Goal: Task Accomplishment & Management: Manage account settings

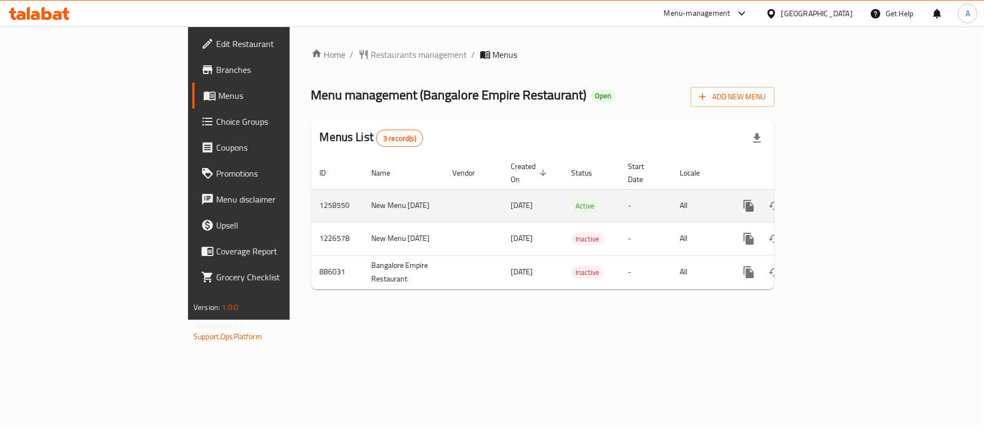
click at [834, 199] on icon "enhanced table" at bounding box center [827, 205] width 13 height 13
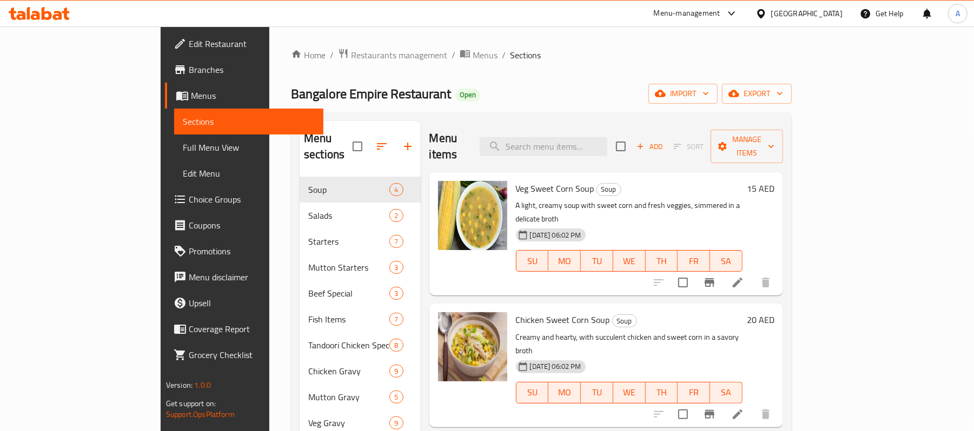
click at [629, 152] on div "Menu items Add Sort Manage items" at bounding box center [606, 146] width 354 height 51
click at [607, 137] on input "search" at bounding box center [543, 146] width 128 height 19
paste input "Avocado"
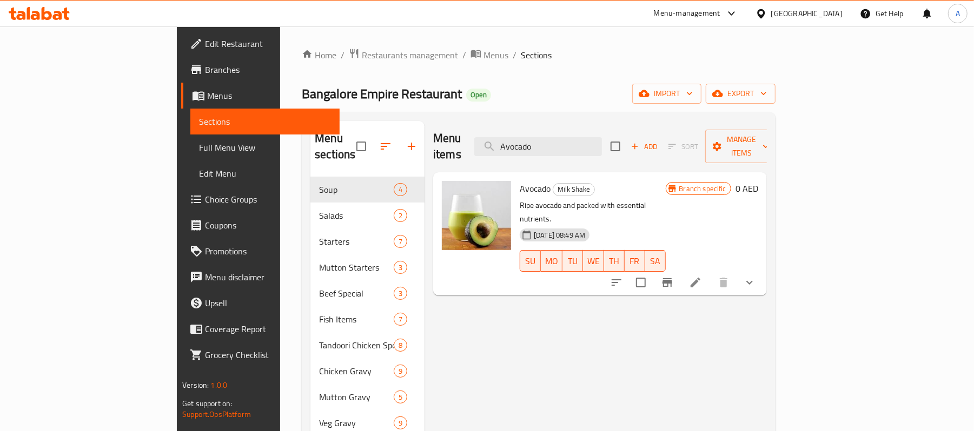
click at [762, 270] on button "show more" at bounding box center [749, 283] width 26 height 26
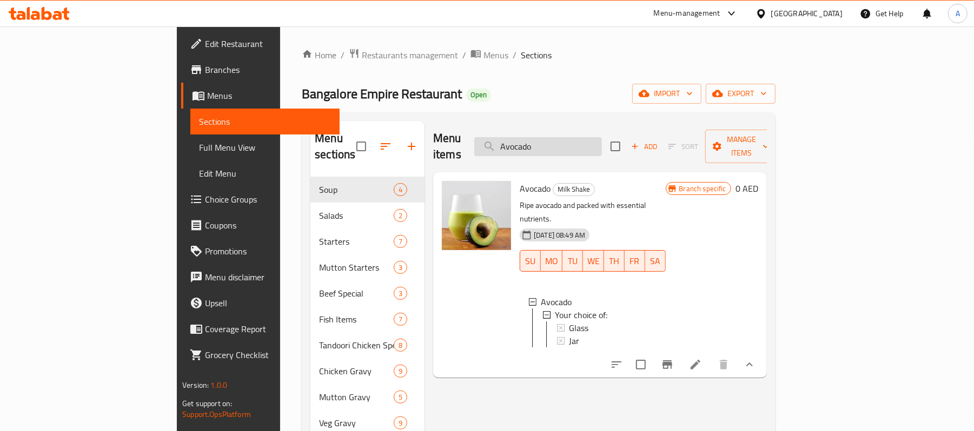
click at [602, 145] on input "Avocado" at bounding box center [538, 146] width 128 height 19
paste input "Strawberry"
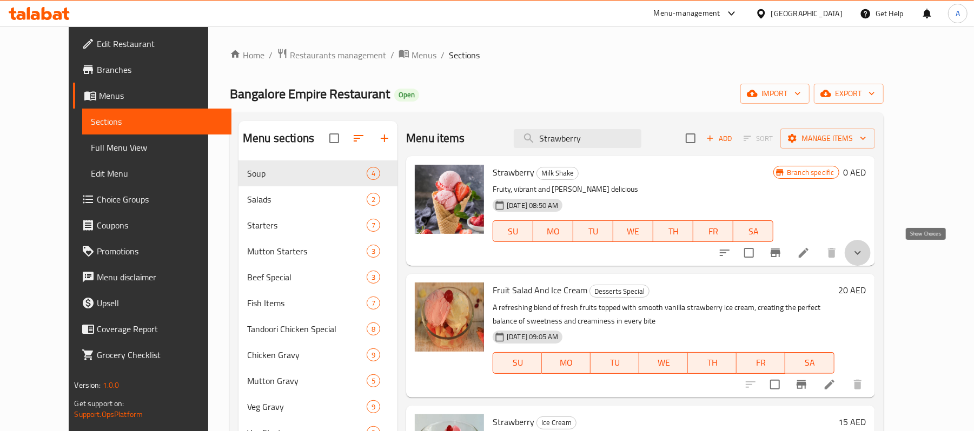
click at [864, 254] on icon "show more" at bounding box center [857, 252] width 13 height 13
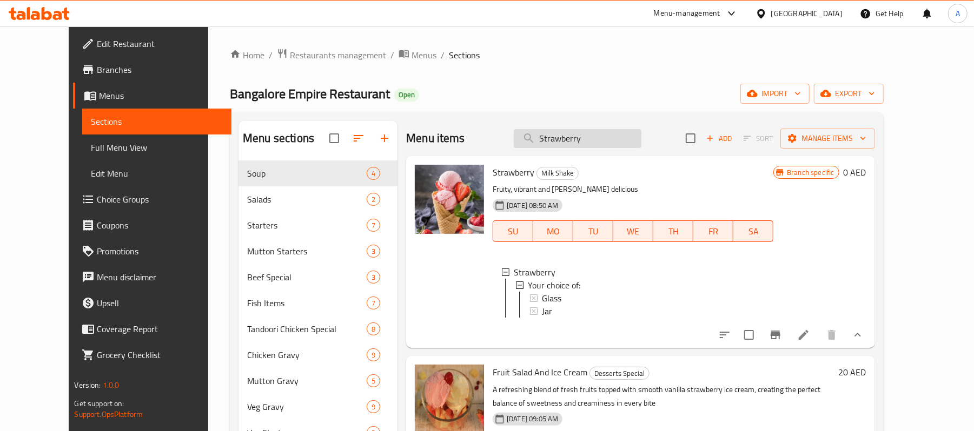
click at [556, 142] on input "Strawberry" at bounding box center [578, 138] width 128 height 19
paste input "Chocolate Milkshake"
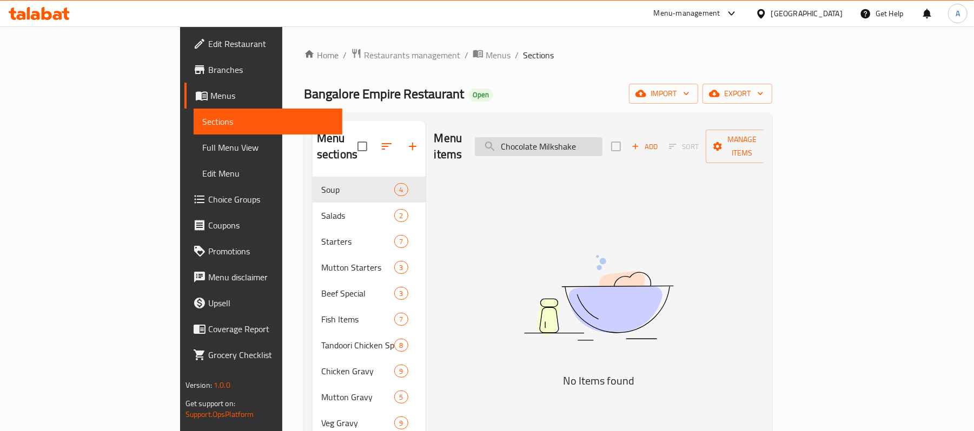
click at [602, 137] on input "Chocolate Milkshake" at bounding box center [539, 146] width 128 height 19
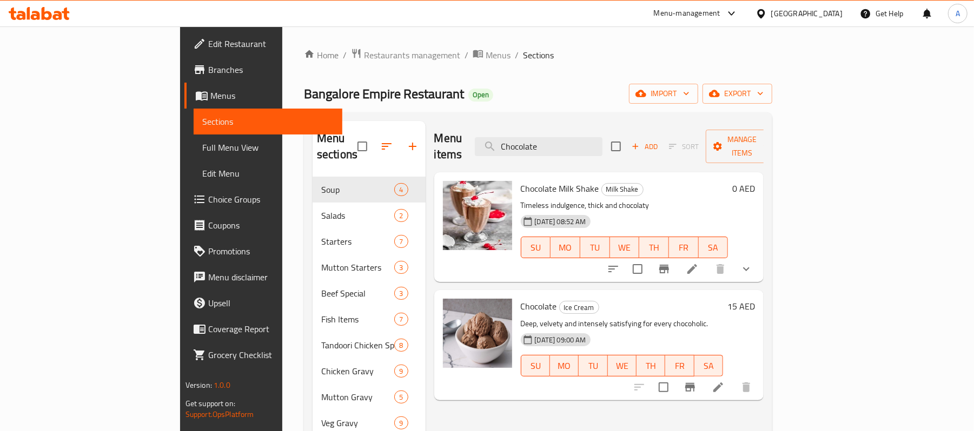
click at [749, 268] on icon "show more" at bounding box center [746, 270] width 6 height 4
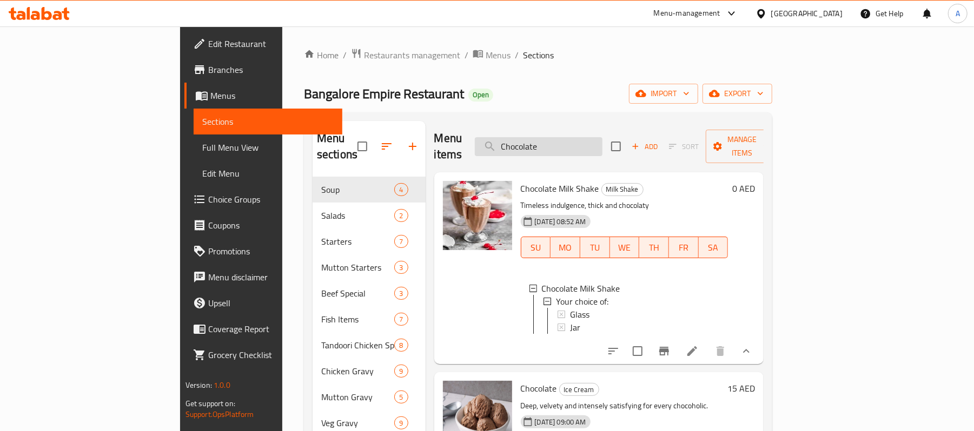
click at [561, 137] on input "Chocolate" at bounding box center [539, 146] width 128 height 19
click at [577, 137] on input "Chocolate" at bounding box center [539, 146] width 128 height 19
paste input "Oreo"
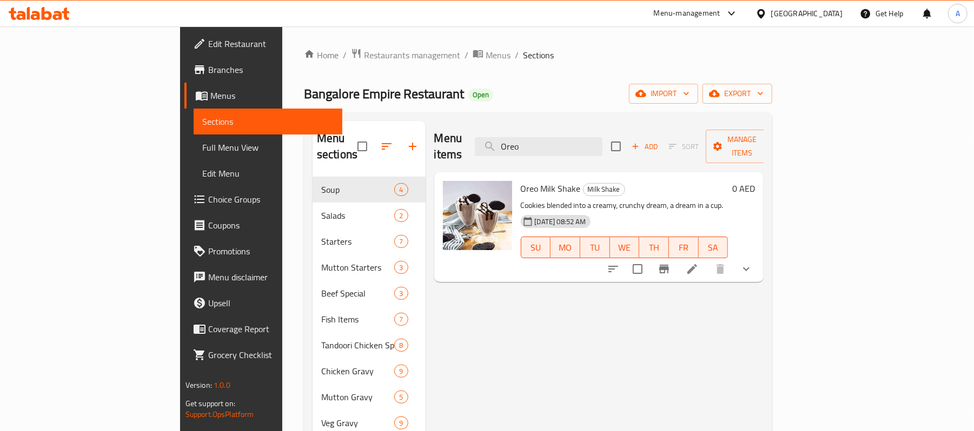
click at [752, 263] on icon "show more" at bounding box center [745, 269] width 13 height 13
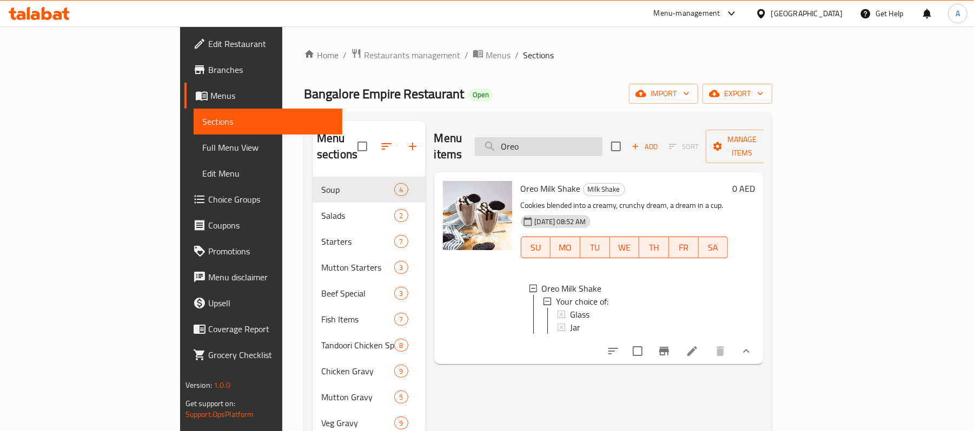
click at [602, 142] on input "Oreo" at bounding box center [539, 146] width 128 height 19
paste input "Cold Coffee"
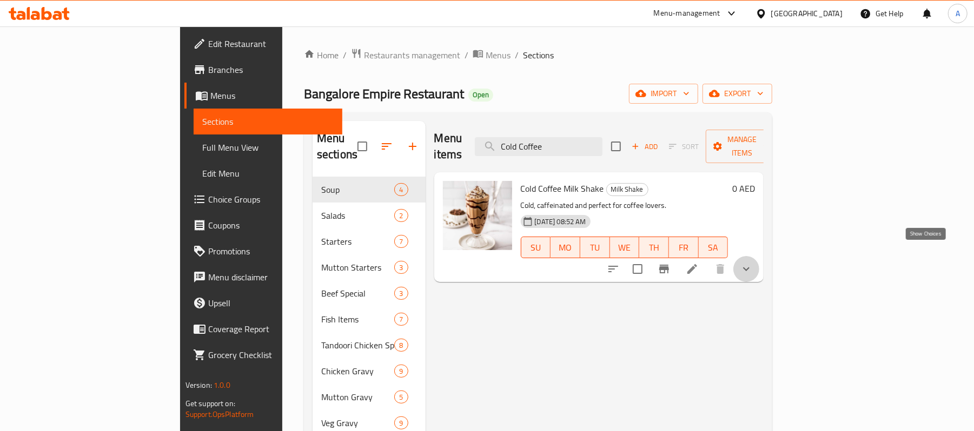
click at [752, 263] on icon "show more" at bounding box center [745, 269] width 13 height 13
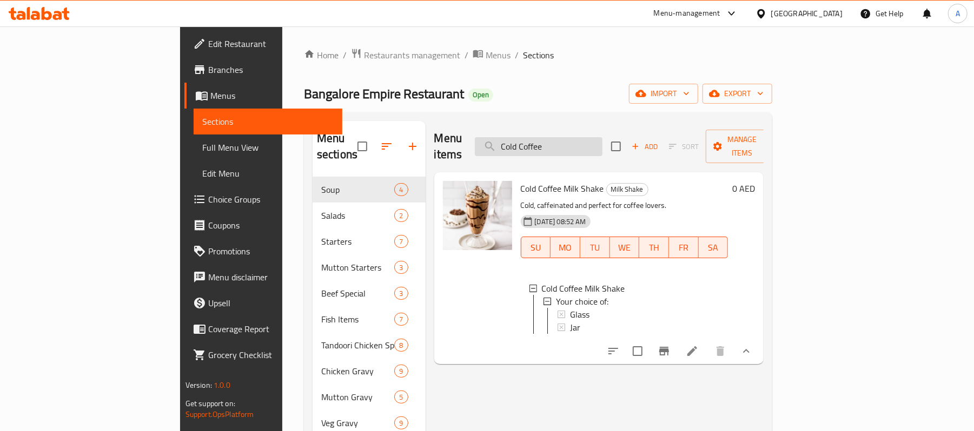
click at [602, 137] on input "Cold Coffee" at bounding box center [539, 146] width 128 height 19
paste input "Dry Fruit"
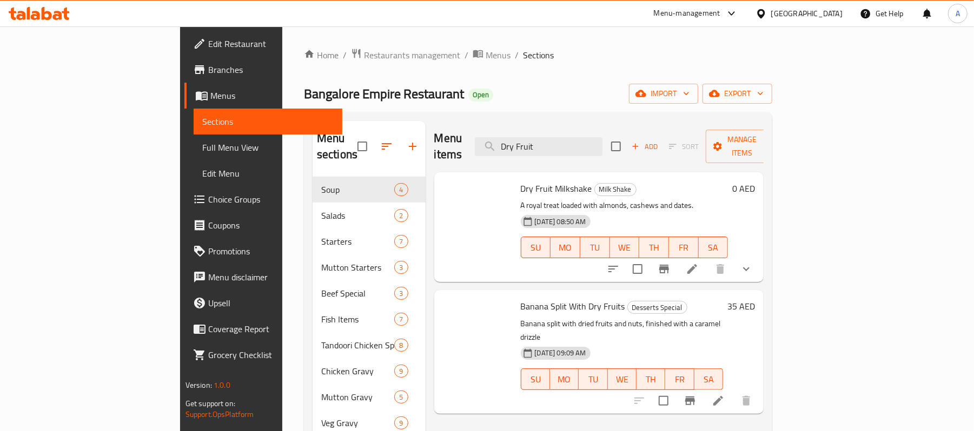
type input "Dry Fruit"
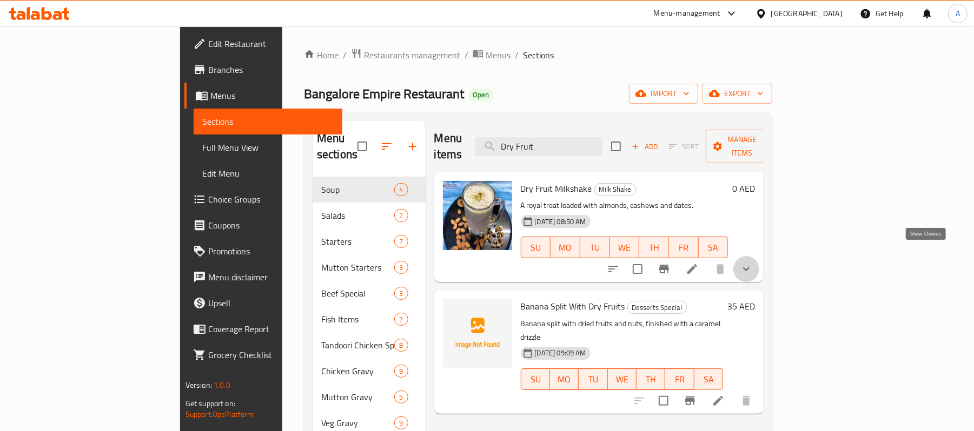
click at [752, 263] on icon "show more" at bounding box center [745, 269] width 13 height 13
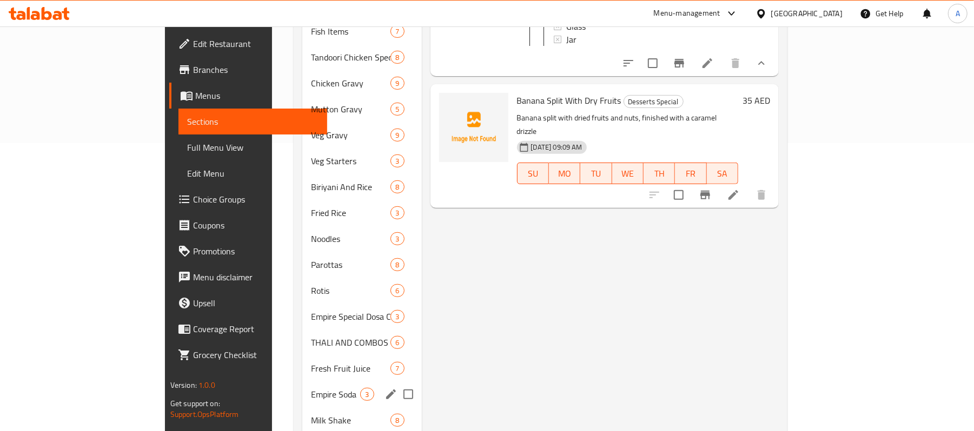
scroll to position [491, 0]
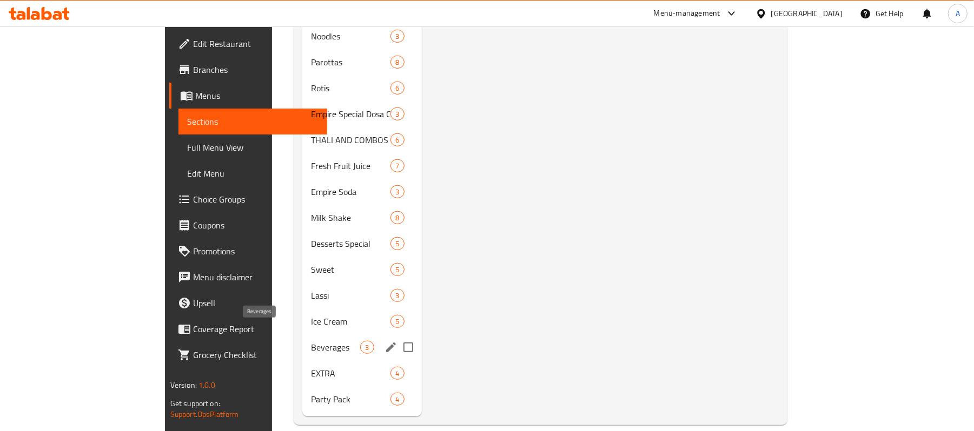
click at [311, 341] on span "Beverages" at bounding box center [335, 347] width 49 height 13
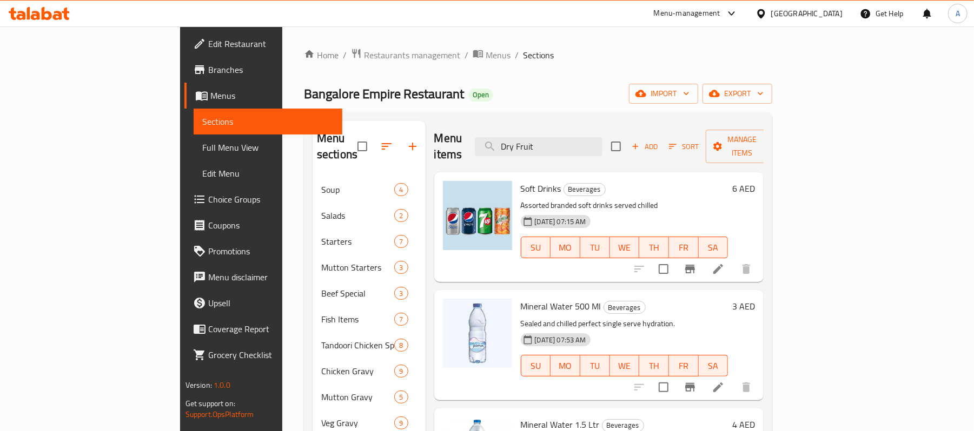
click at [828, 14] on div "[GEOGRAPHIC_DATA]" at bounding box center [806, 14] width 71 height 12
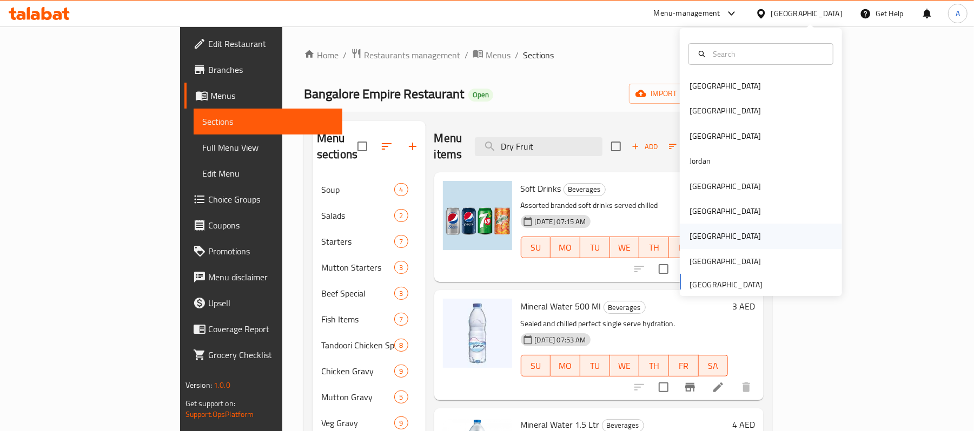
click at [689, 238] on div "[GEOGRAPHIC_DATA]" at bounding box center [724, 236] width 71 height 12
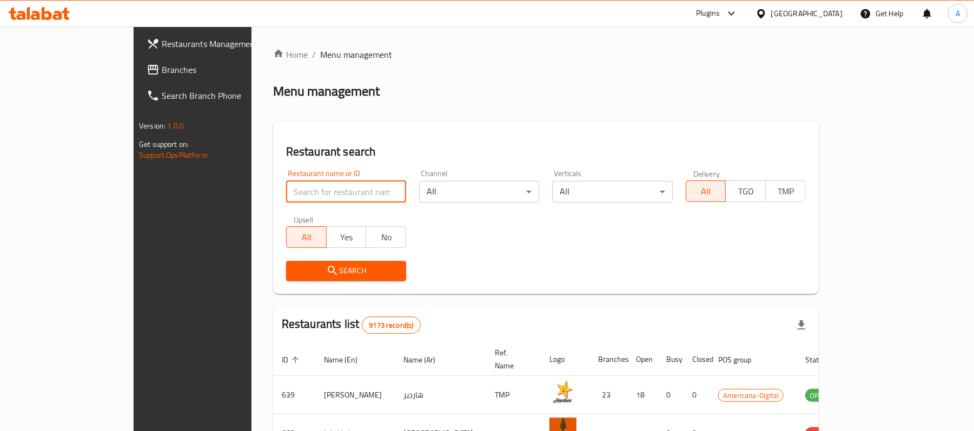
click at [286, 191] on input "search" at bounding box center [346, 192] width 120 height 22
paste input "⁠Granary De"
type input "⁠Granary De"
click button "Search" at bounding box center [346, 271] width 120 height 20
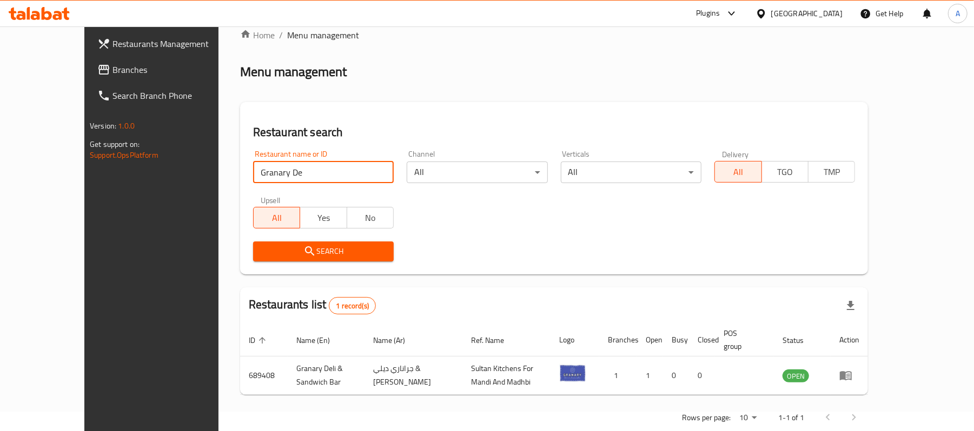
scroll to position [30, 0]
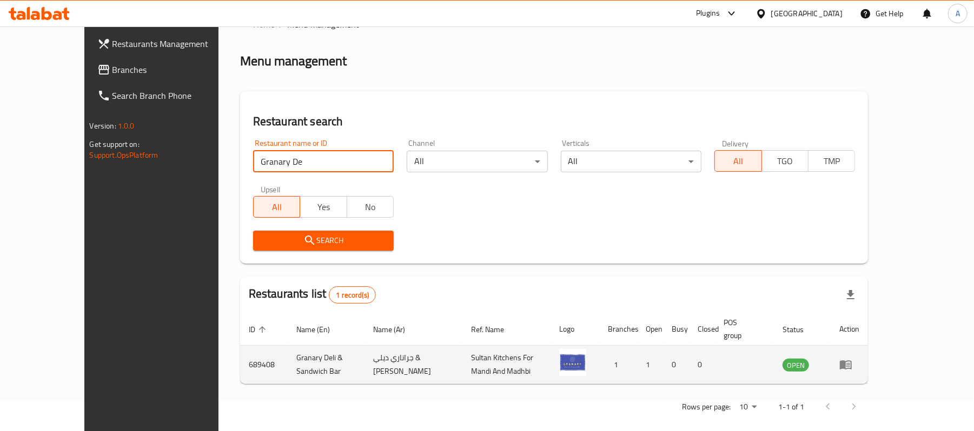
click at [852, 359] on icon "enhanced table" at bounding box center [845, 364] width 13 height 13
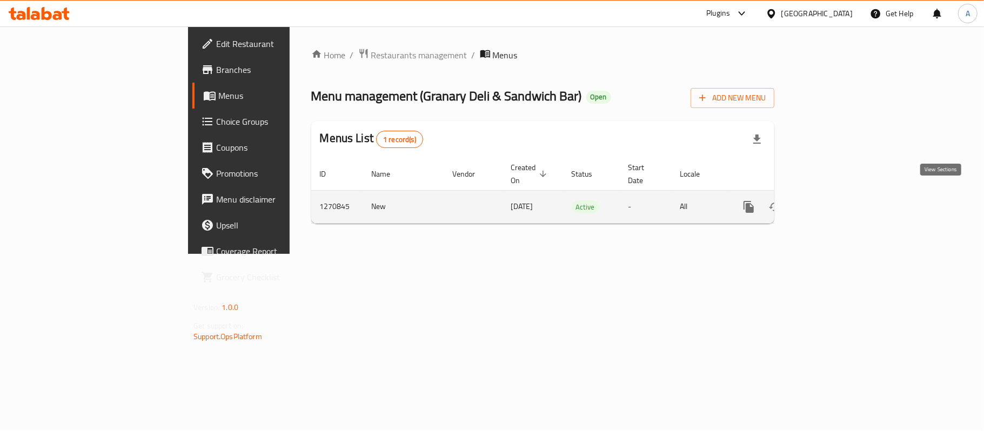
click at [832, 202] on icon "enhanced table" at bounding box center [827, 207] width 10 height 10
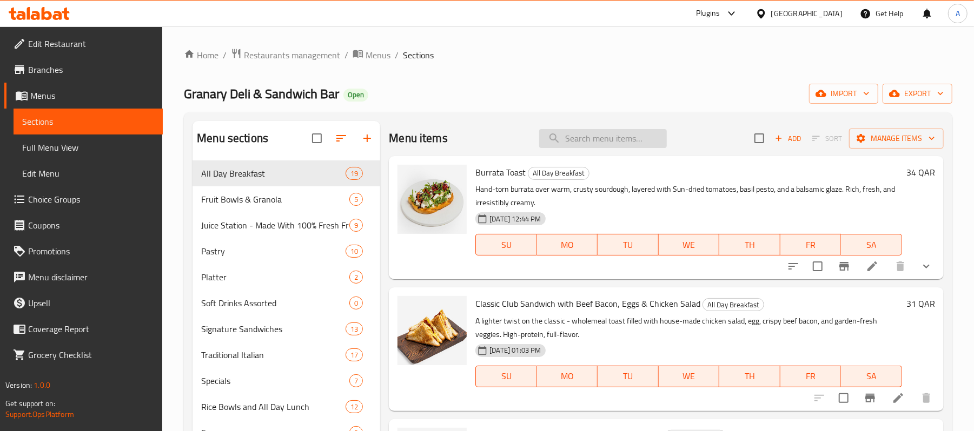
drag, startPoint x: 651, startPoint y: 144, endPoint x: 635, endPoint y: 143, distance: 16.2
click at [650, 144] on input "search" at bounding box center [603, 138] width 128 height 19
paste input "Hash Browns"
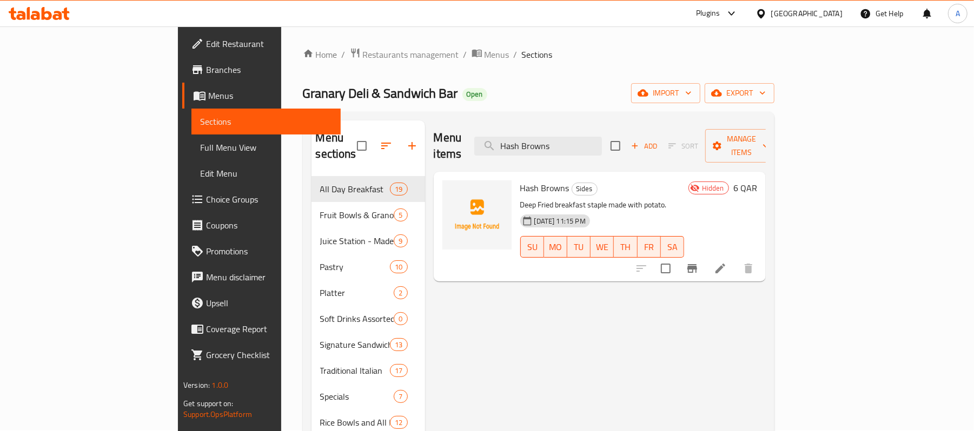
scroll to position [283, 0]
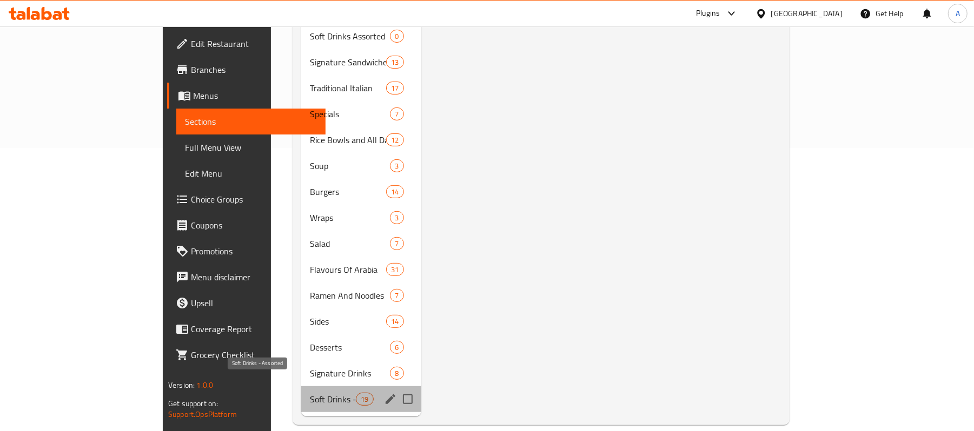
click at [310, 393] on span "Soft Drinks - Assorted" at bounding box center [333, 399] width 46 height 13
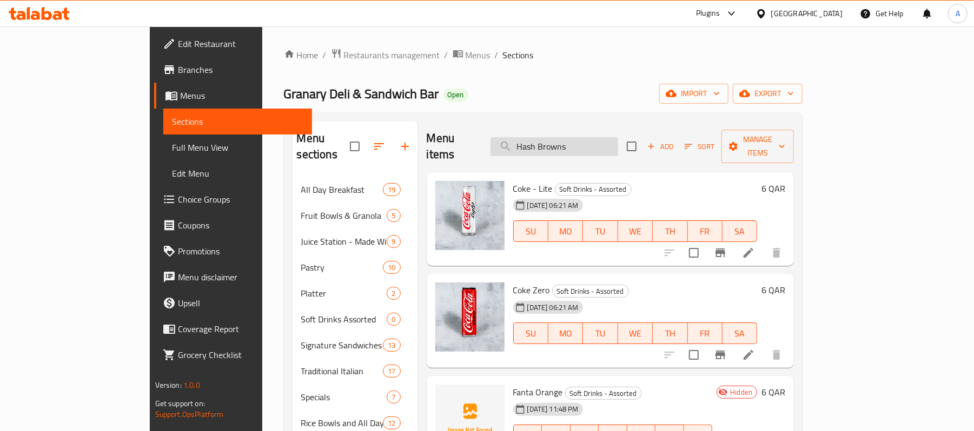
click at [565, 137] on input "Hash Browns" at bounding box center [554, 146] width 128 height 19
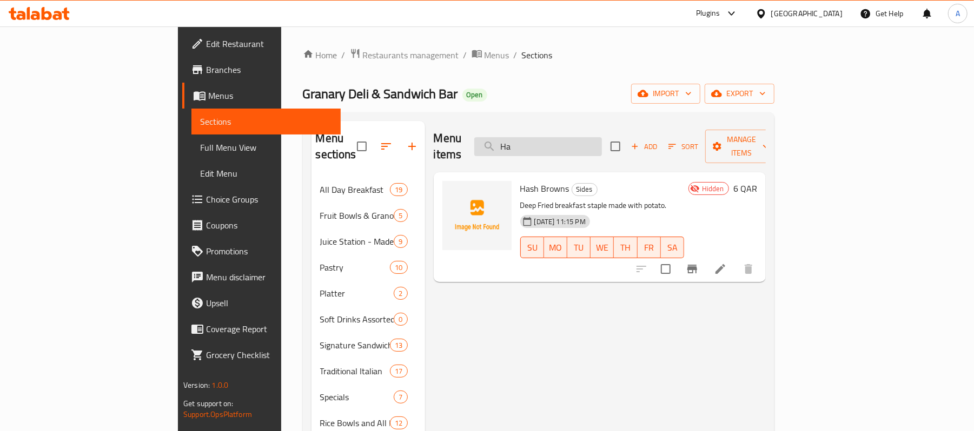
type input "H"
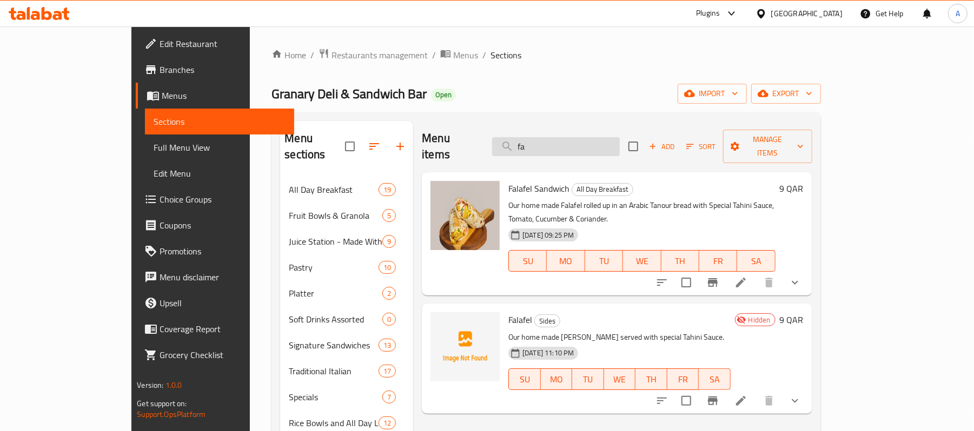
type input "f"
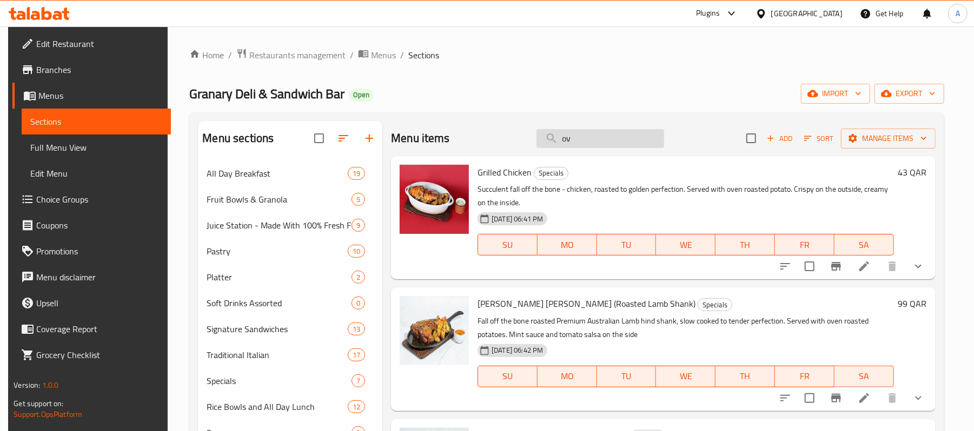
type input "o"
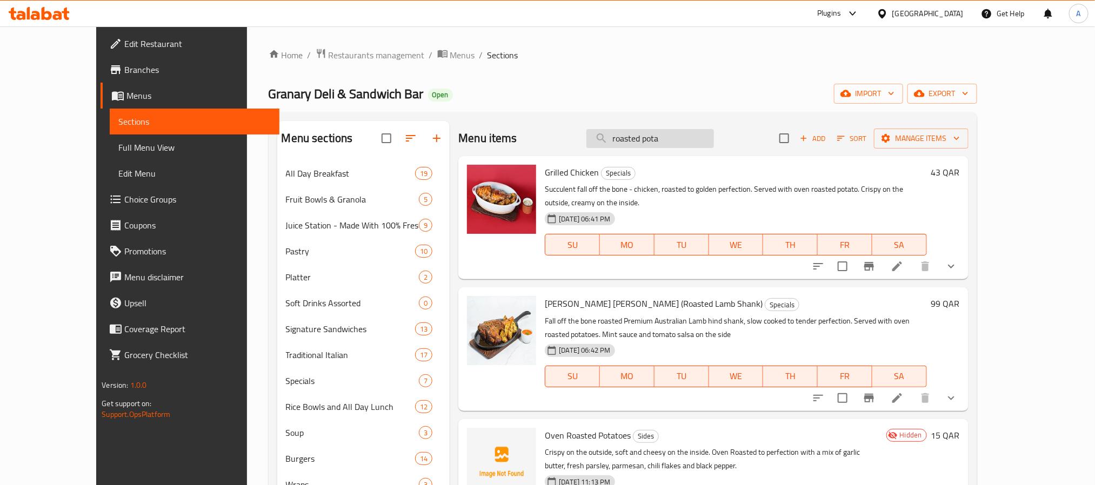
click at [683, 142] on input "roasted pota" at bounding box center [650, 138] width 128 height 19
paste input "Red Bull"
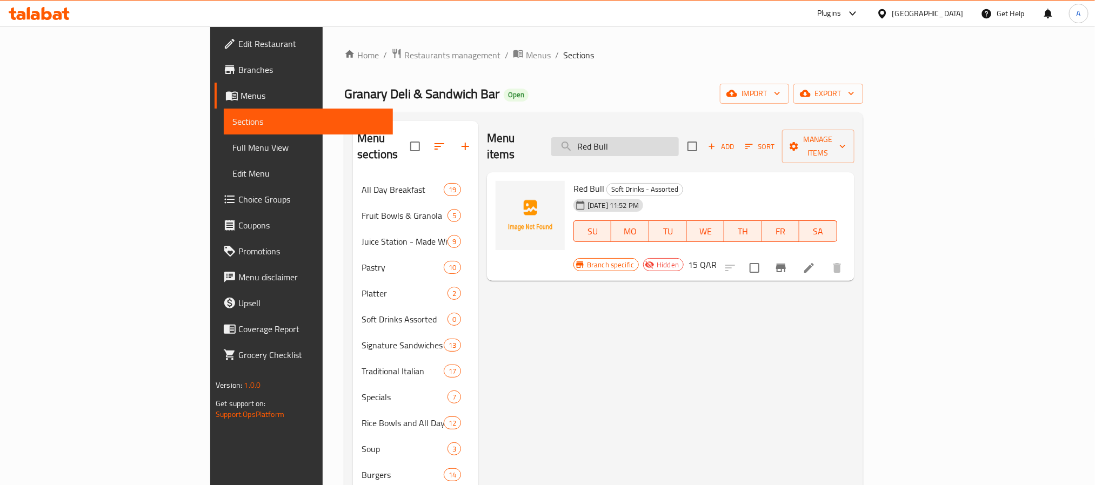
click at [679, 145] on input "Red Bull" at bounding box center [615, 146] width 128 height 19
paste input "Sparkling Water"
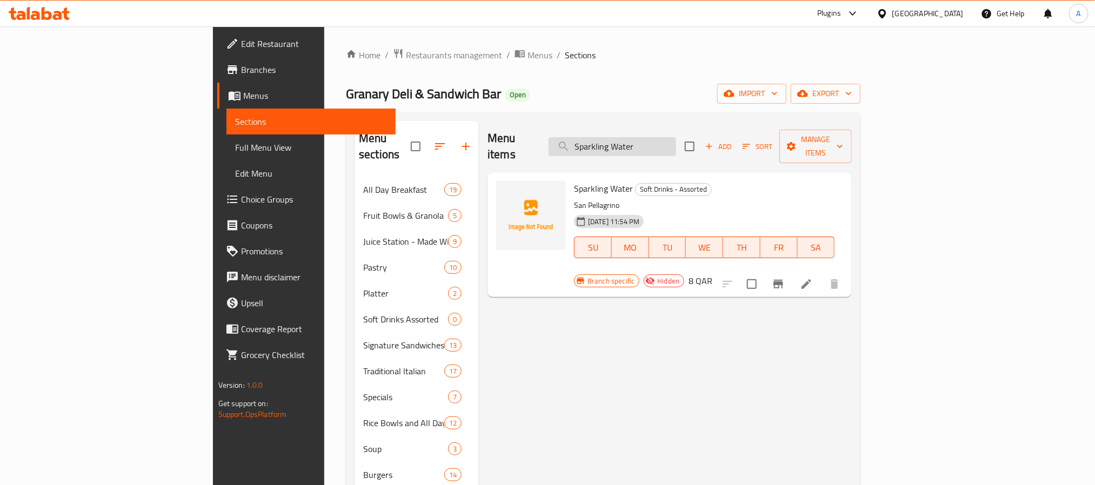
click at [676, 137] on input "Sparkling Water" at bounding box center [613, 146] width 128 height 19
paste input "till Water"
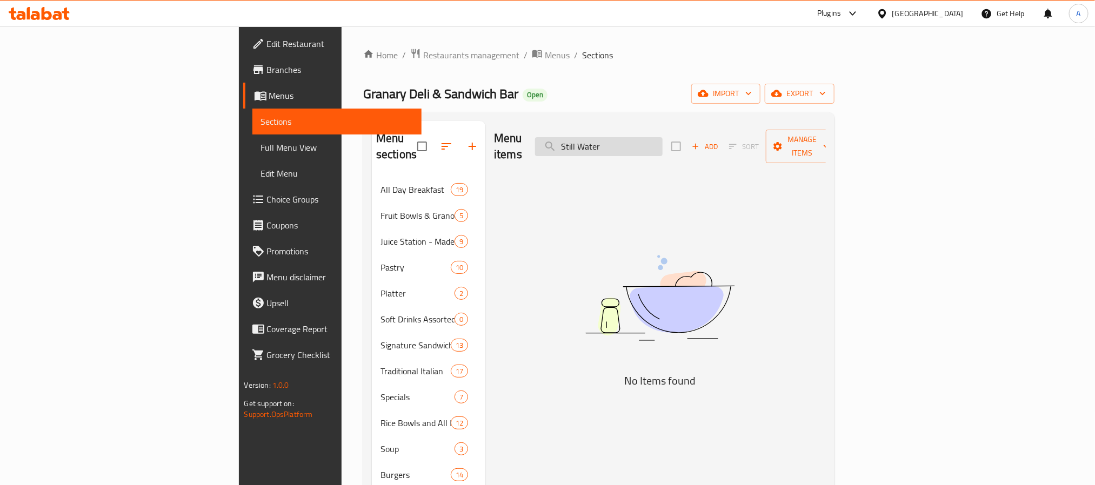
drag, startPoint x: 727, startPoint y: 134, endPoint x: 686, endPoint y: 136, distance: 41.2
click at [663, 137] on input "Still Water" at bounding box center [599, 146] width 128 height 19
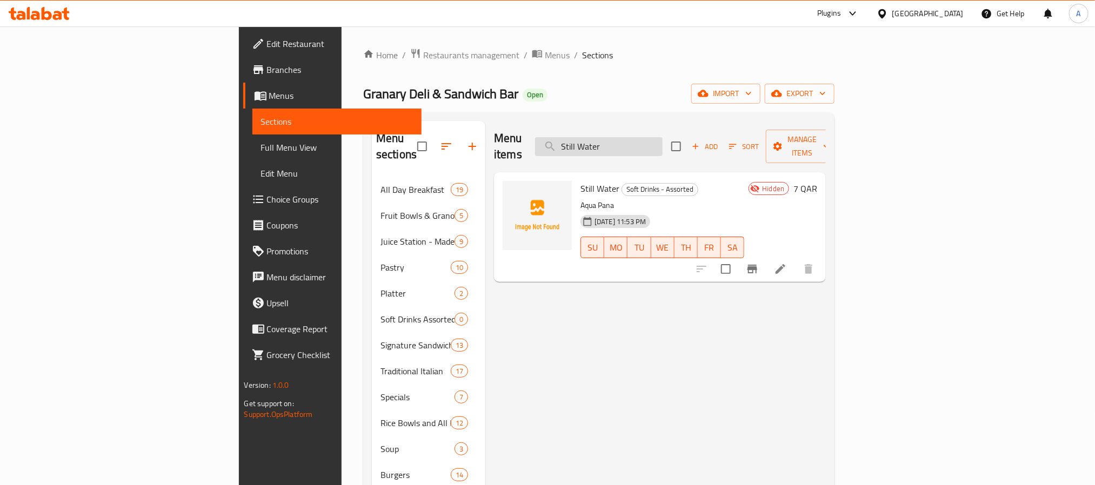
click at [659, 141] on input "Still Water" at bounding box center [599, 146] width 128 height 19
paste input "Fanta Orange"
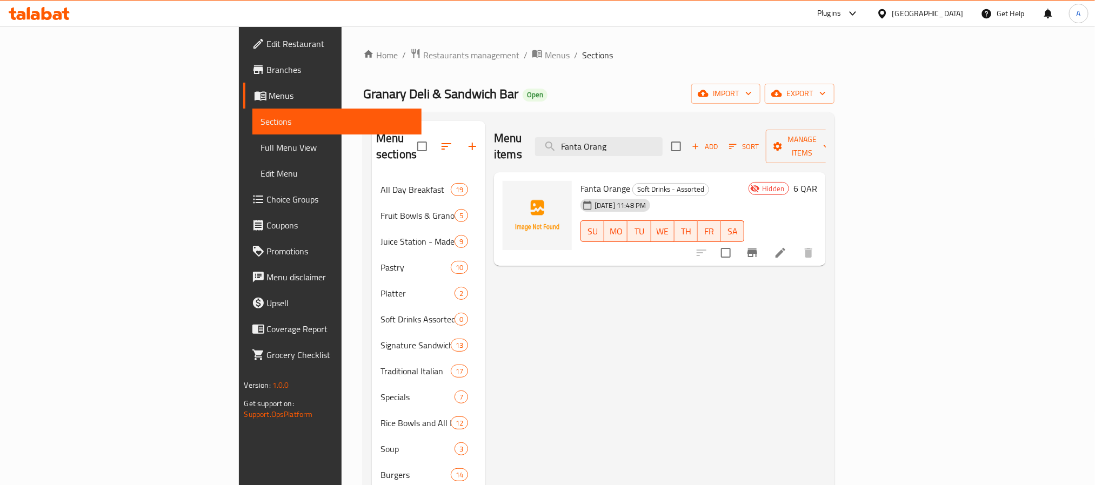
type input "Fanta Orang"
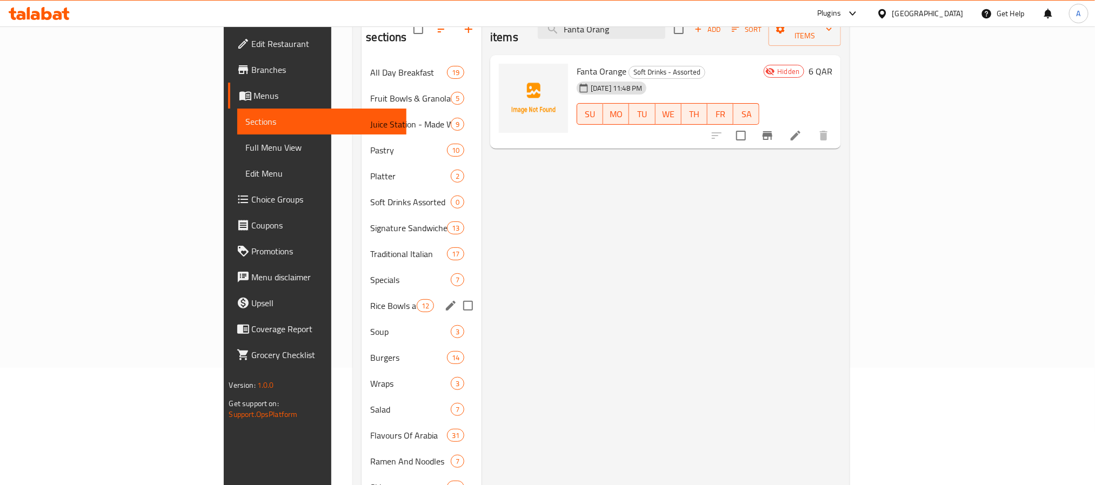
scroll to position [228, 0]
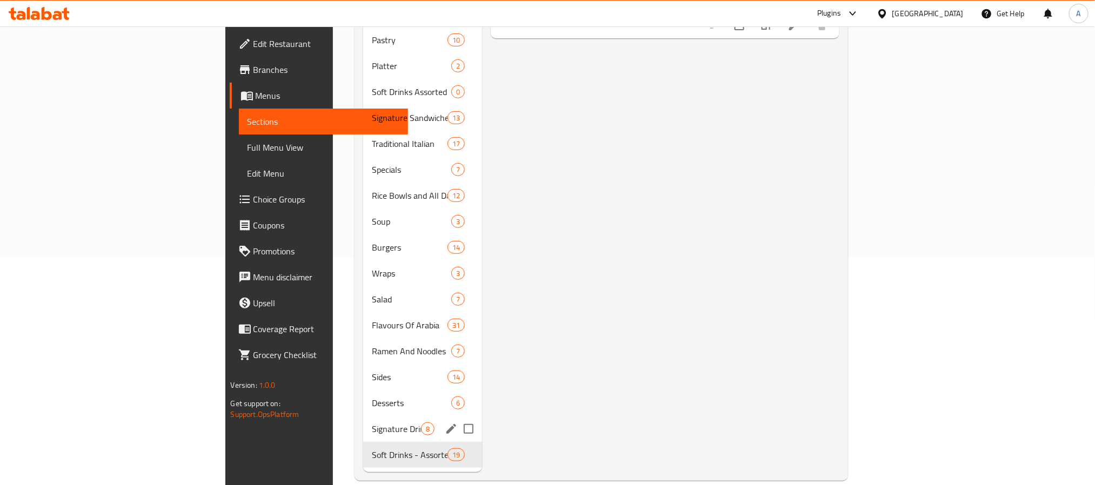
click at [363, 431] on div "Soft Drinks - Assorted 19" at bounding box center [422, 455] width 119 height 26
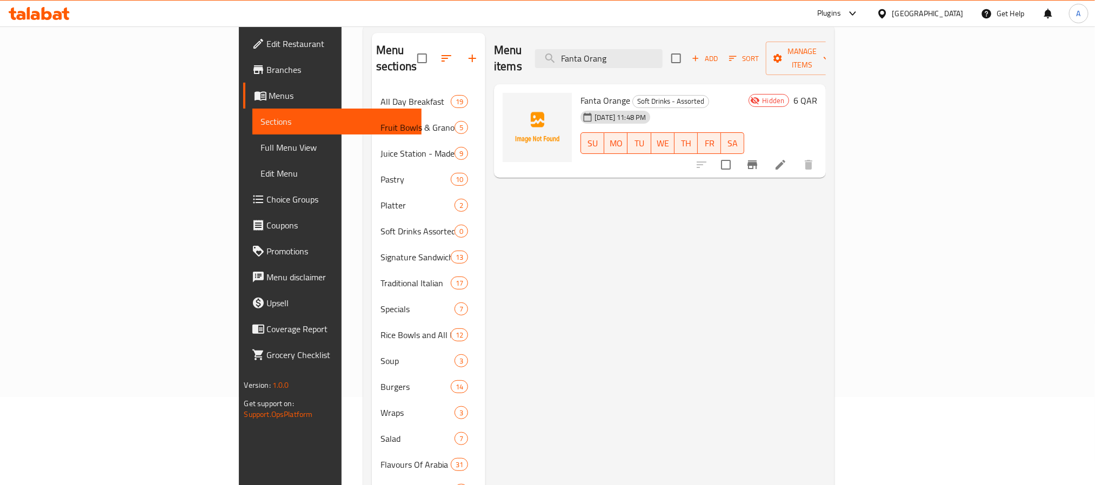
scroll to position [0, 0]
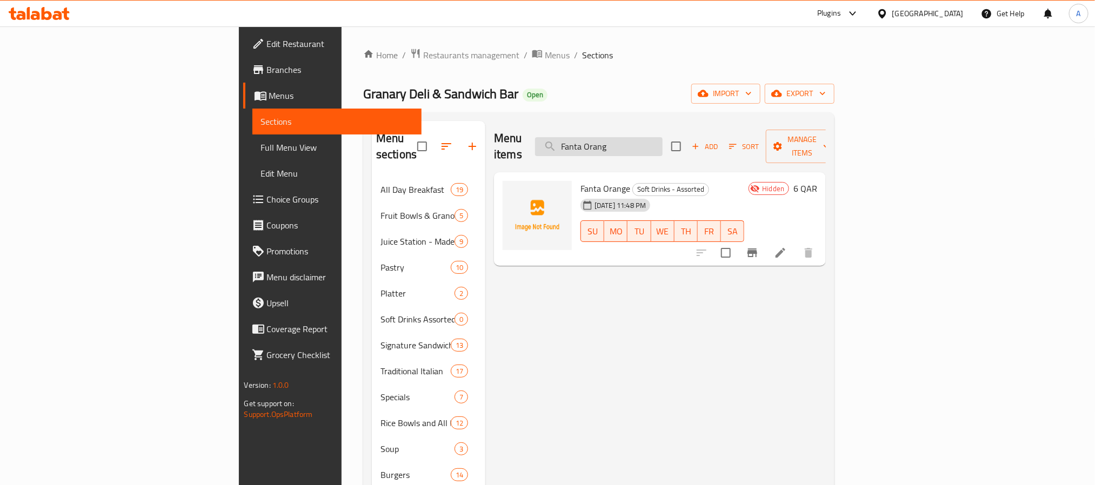
click at [663, 137] on input "Fanta Orang" at bounding box center [599, 146] width 128 height 19
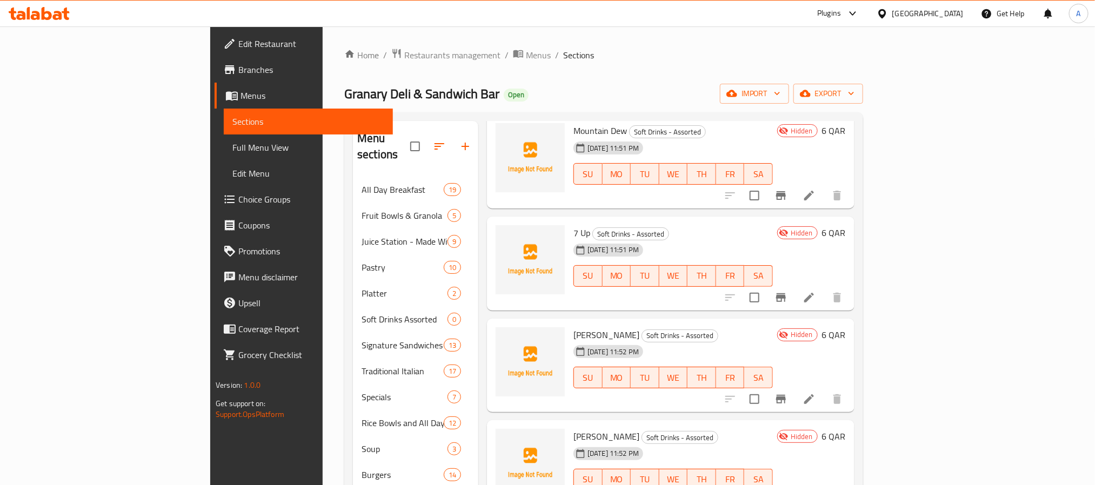
scroll to position [1434, 0]
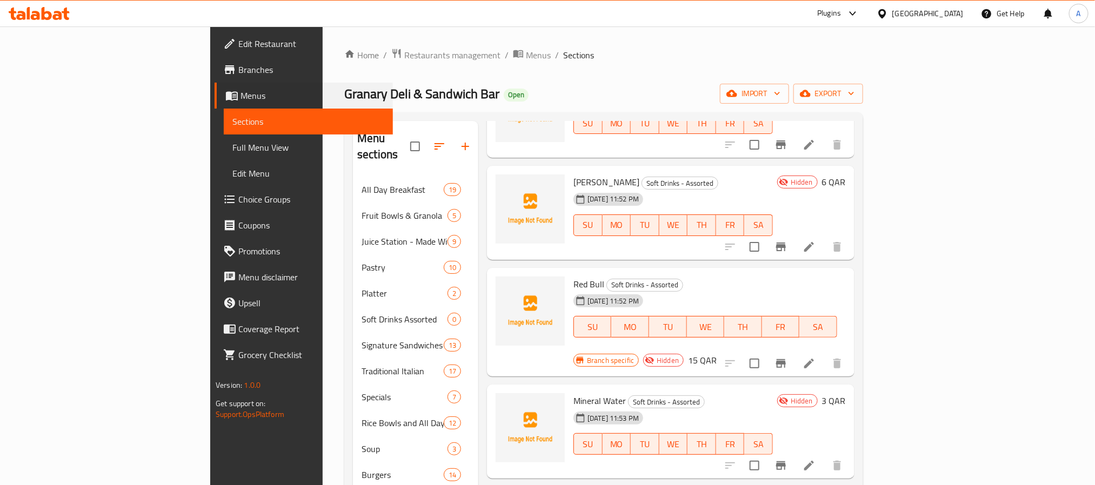
drag, startPoint x: 0, startPoint y: 182, endPoint x: -3, endPoint y: 201, distance: 19.7
click at [0, 201] on html "​ Plugins [GEOGRAPHIC_DATA] Get Help A Edit Restaurant Branches Menus Sections …" at bounding box center [547, 242] width 1095 height 485
click at [950, 15] on div "[GEOGRAPHIC_DATA]" at bounding box center [927, 14] width 71 height 12
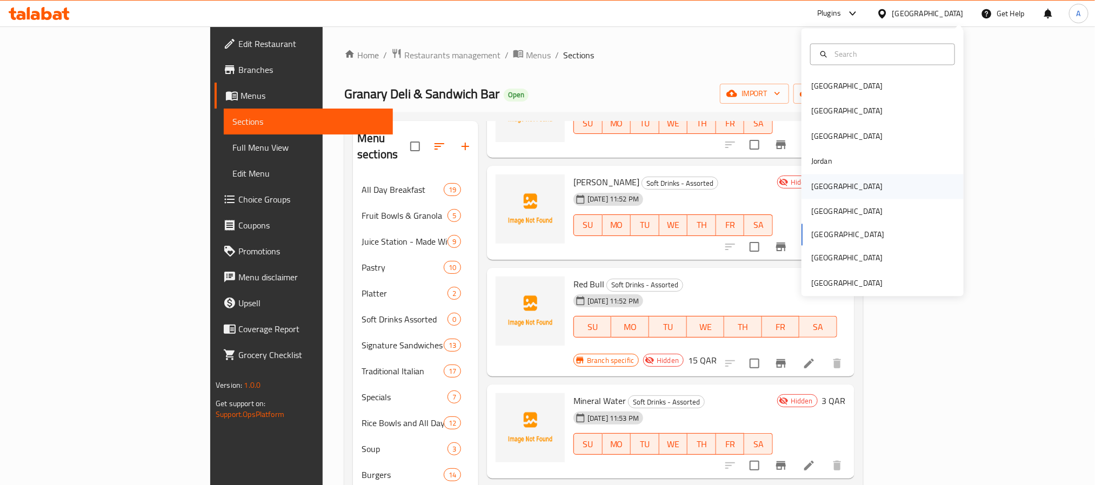
click at [824, 185] on div "[GEOGRAPHIC_DATA]" at bounding box center [847, 186] width 89 height 25
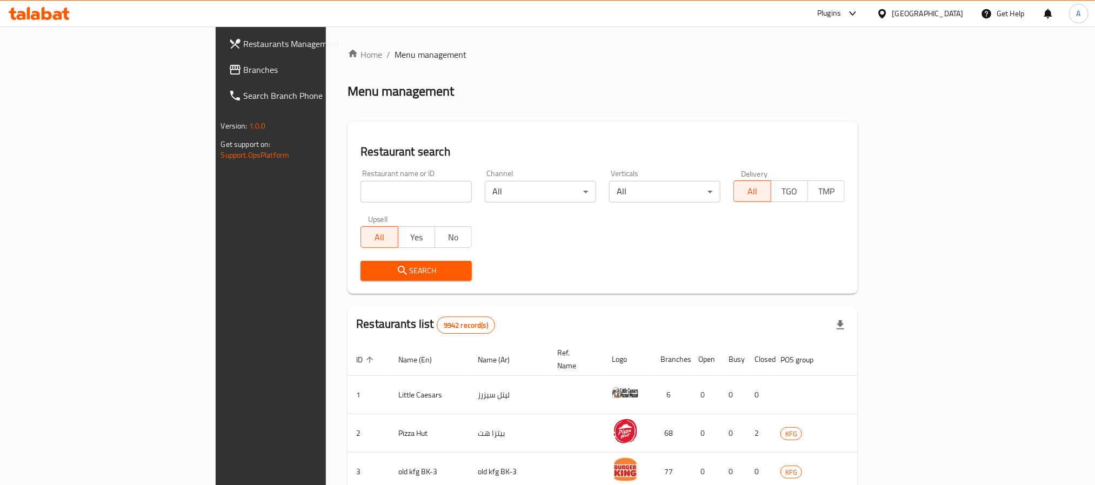
click at [244, 73] on span "Branches" at bounding box center [317, 69] width 146 height 13
